Goal: Task Accomplishment & Management: Manage account settings

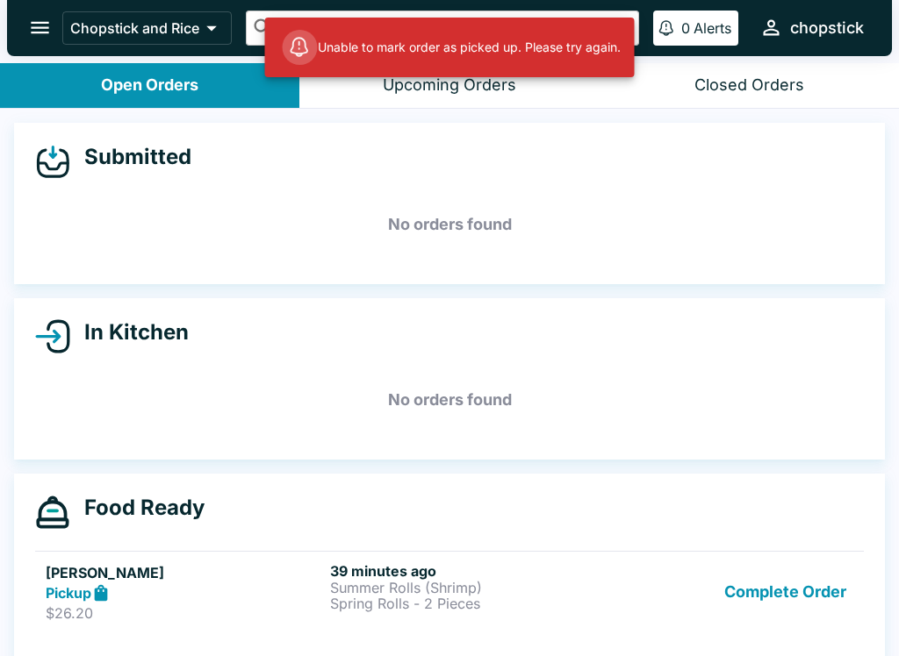
click at [778, 591] on button "Complete Order" at bounding box center [785, 593] width 136 height 61
click at [803, 602] on button "Complete Order" at bounding box center [785, 593] width 136 height 61
click at [818, 620] on button "Complete Order" at bounding box center [785, 593] width 136 height 61
click at [801, 597] on button "Complete Order" at bounding box center [785, 593] width 136 height 61
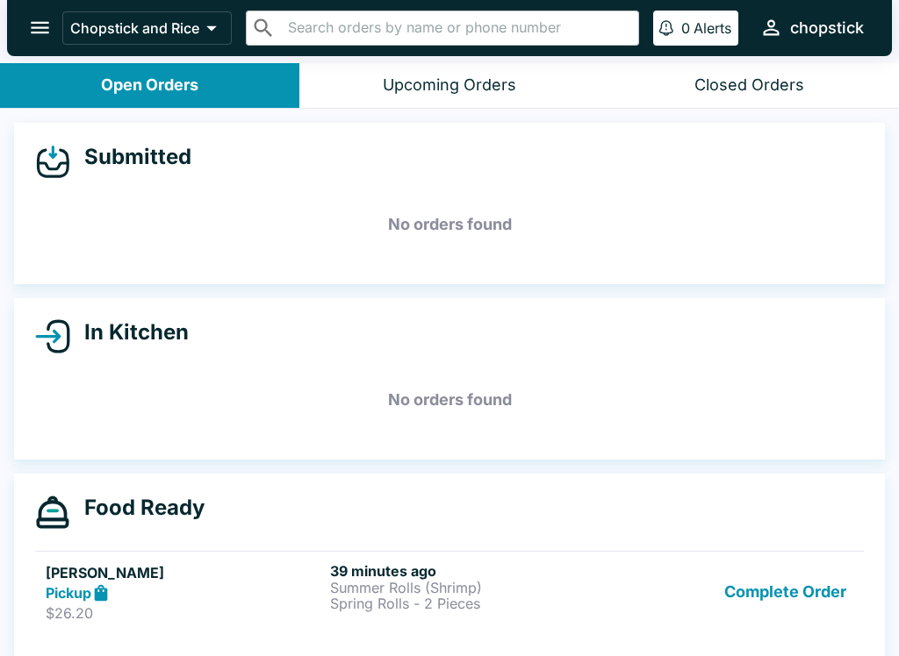
click at [777, 551] on link "[PERSON_NAME] Pickup $26.20 39 minutes ago Summer Rolls (Shrimp) Spring Rolls -…" at bounding box center [449, 592] width 828 height 82
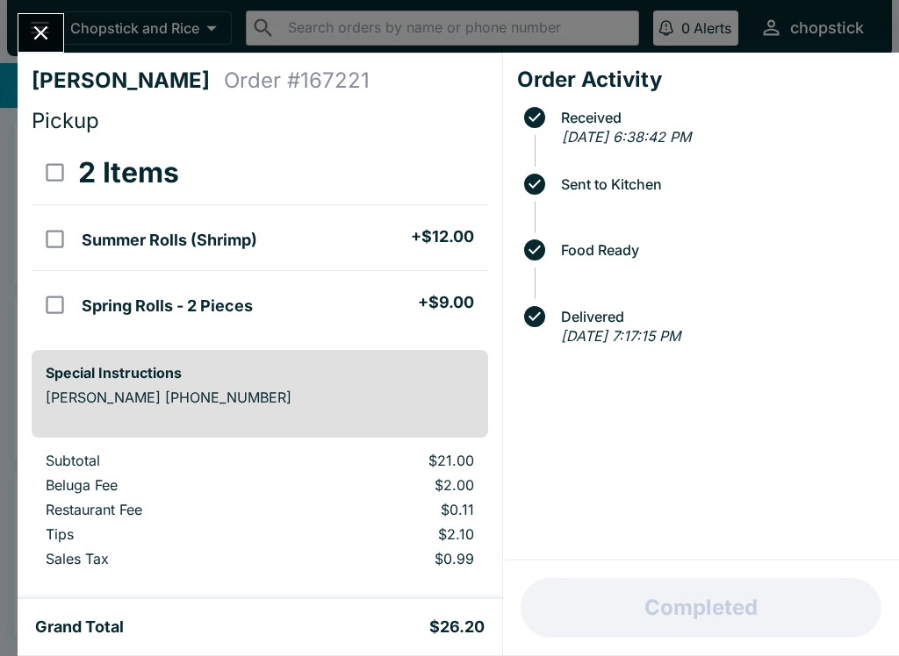
click at [739, 598] on div "Completed" at bounding box center [701, 608] width 396 height 95
click at [44, 22] on icon "Close" at bounding box center [41, 33] width 24 height 24
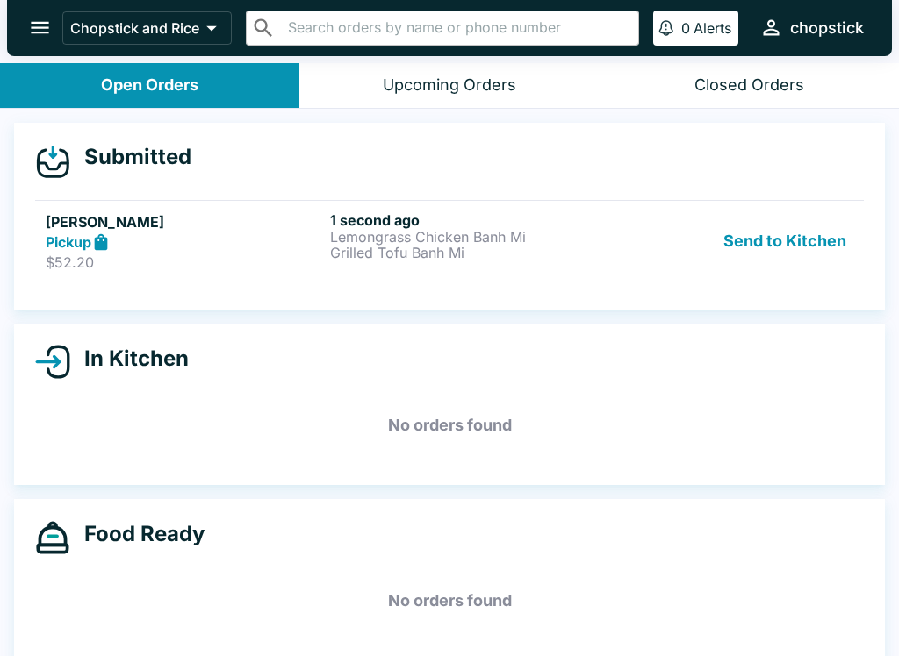
click at [484, 275] on link "[PERSON_NAME] Pickup $52.20 1 second ago Lemongrass Chicken Banh Mi Grilled Tof…" at bounding box center [449, 241] width 828 height 82
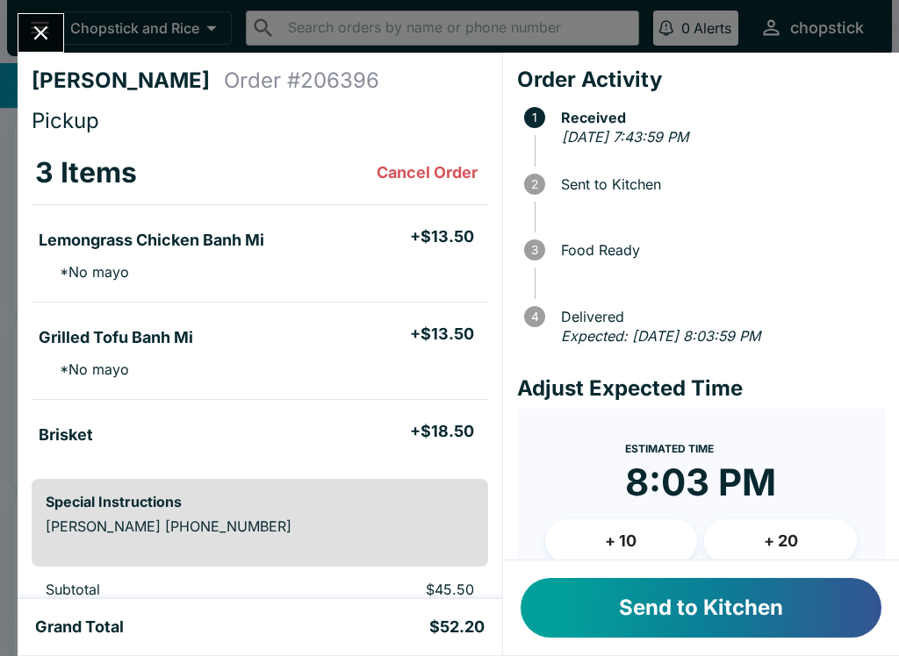
click at [635, 620] on button "Send to Kitchen" at bounding box center [700, 608] width 361 height 60
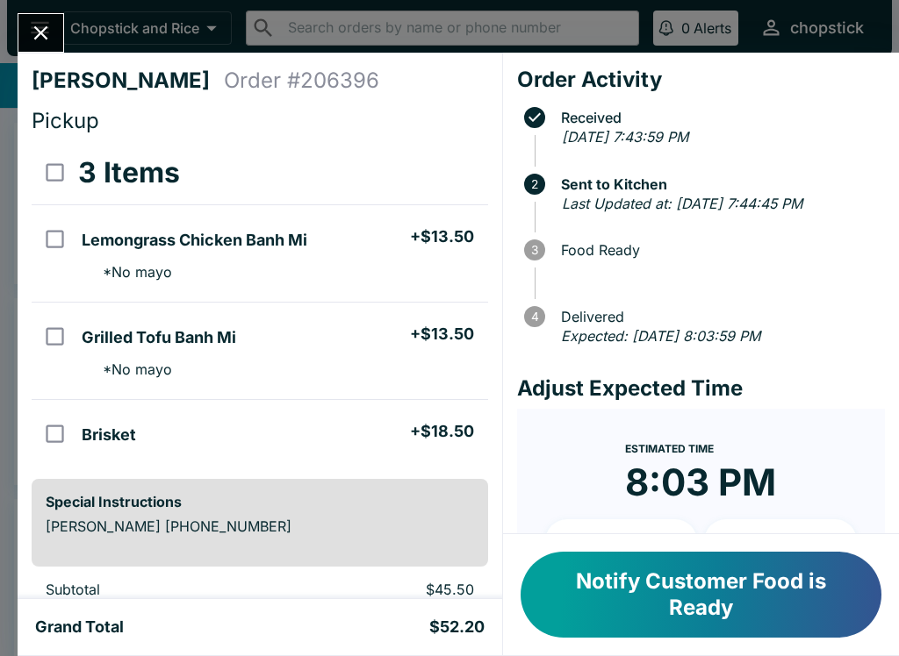
click at [7, 74] on div "[PERSON_NAME] Order # 206396 Pickup 3 Items Lemongrass Chicken Banh Mi + $13.50…" at bounding box center [449, 328] width 899 height 656
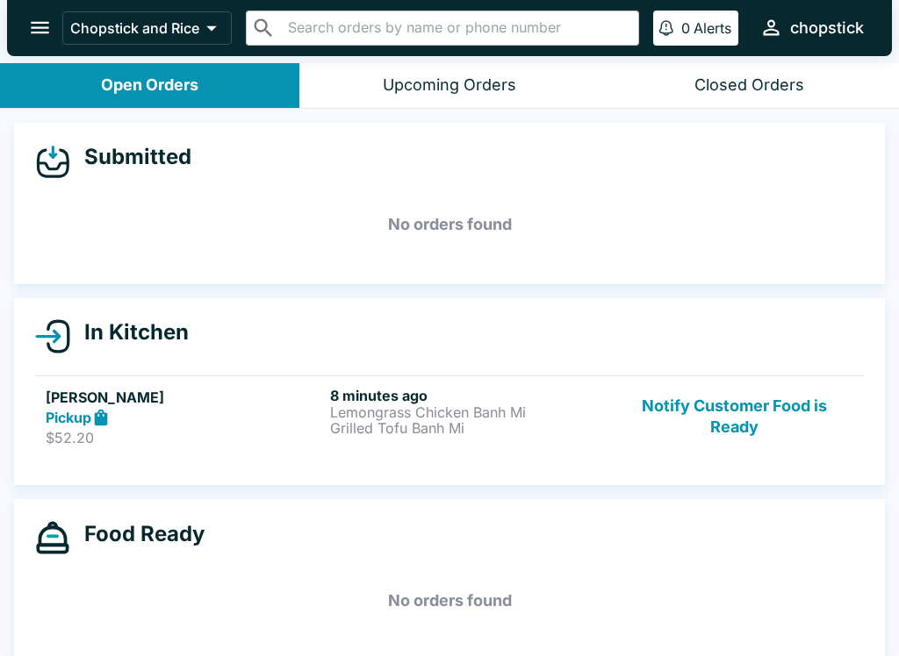
click at [763, 433] on button "Notify Customer Food is Ready" at bounding box center [734, 417] width 238 height 61
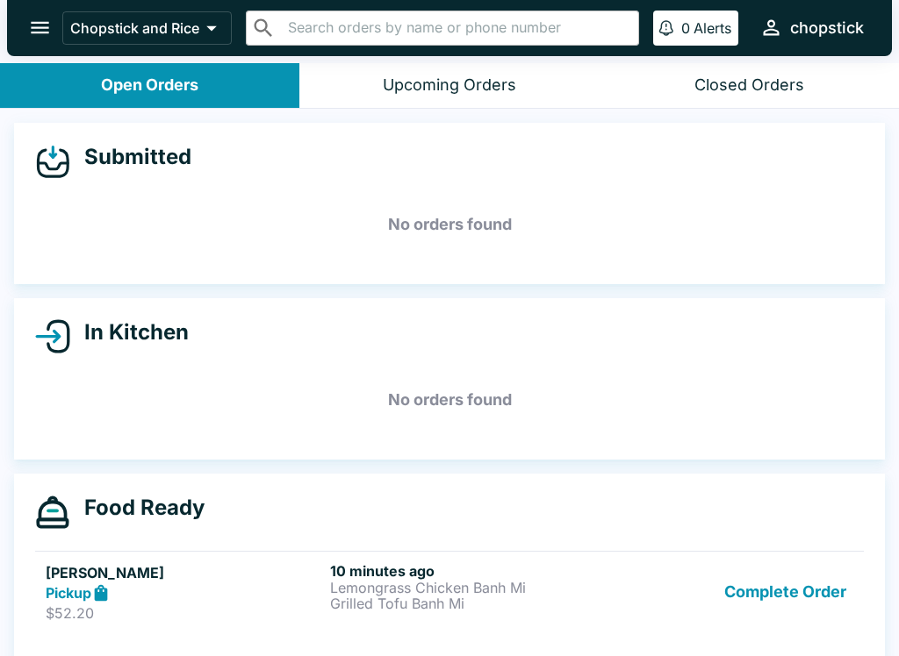
click at [763, 586] on button "Complete Order" at bounding box center [785, 593] width 136 height 61
